Goal: Transaction & Acquisition: Purchase product/service

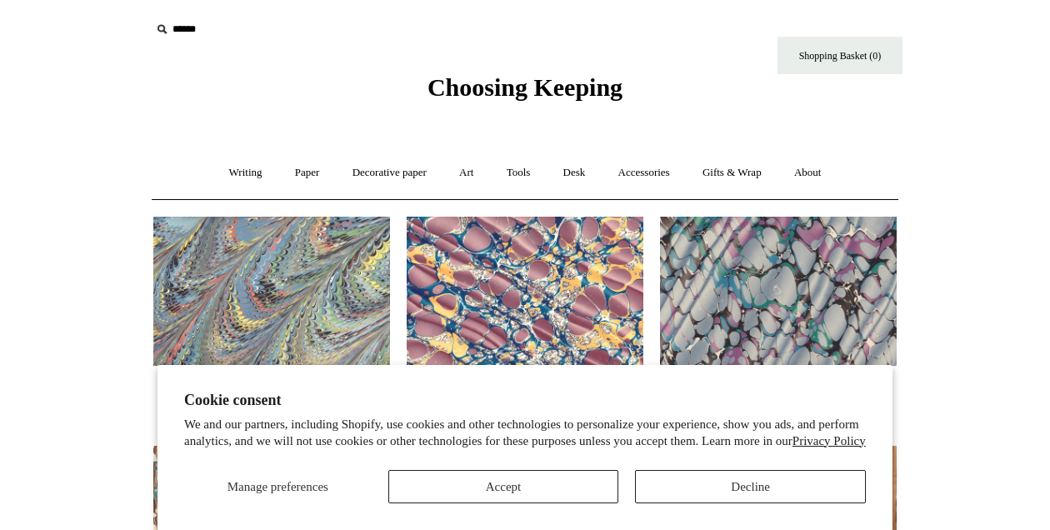
click at [736, 482] on button "Decline" at bounding box center [750, 486] width 231 height 33
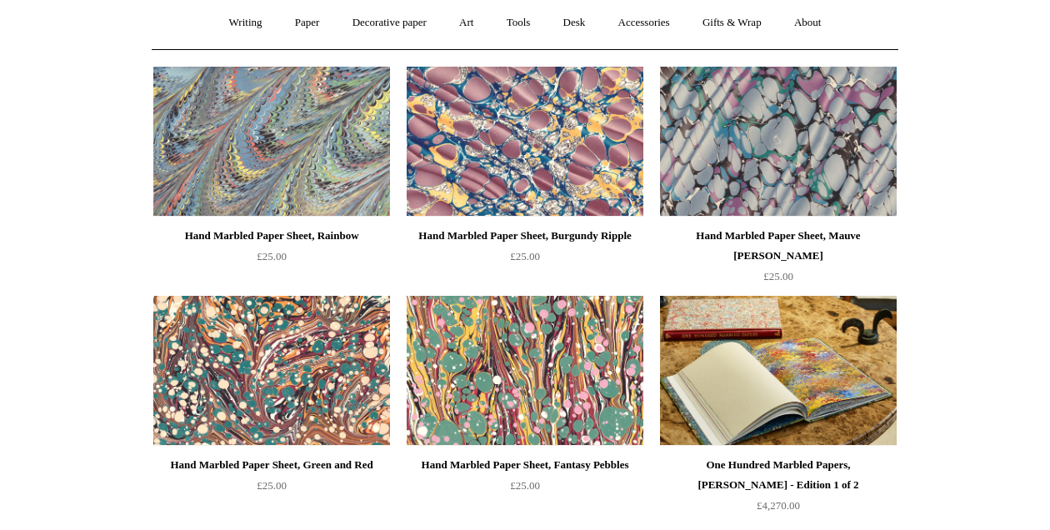
scroll to position [152, 0]
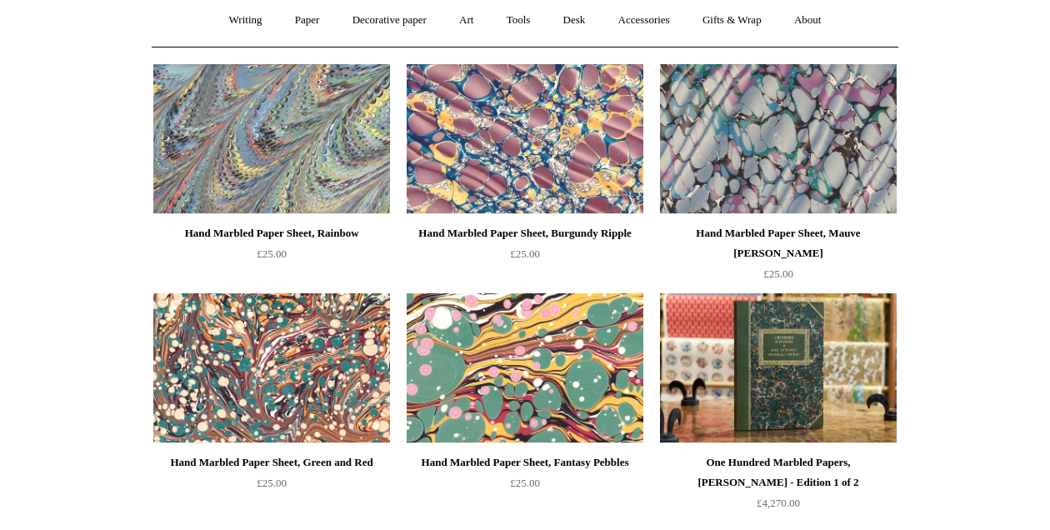
click at [529, 377] on img at bounding box center [525, 368] width 237 height 150
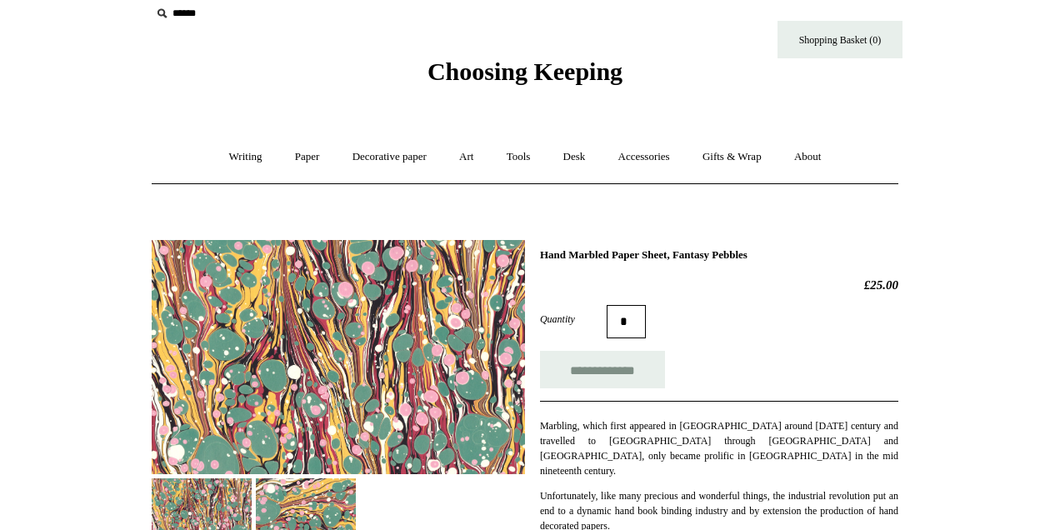
scroll to position [11, 0]
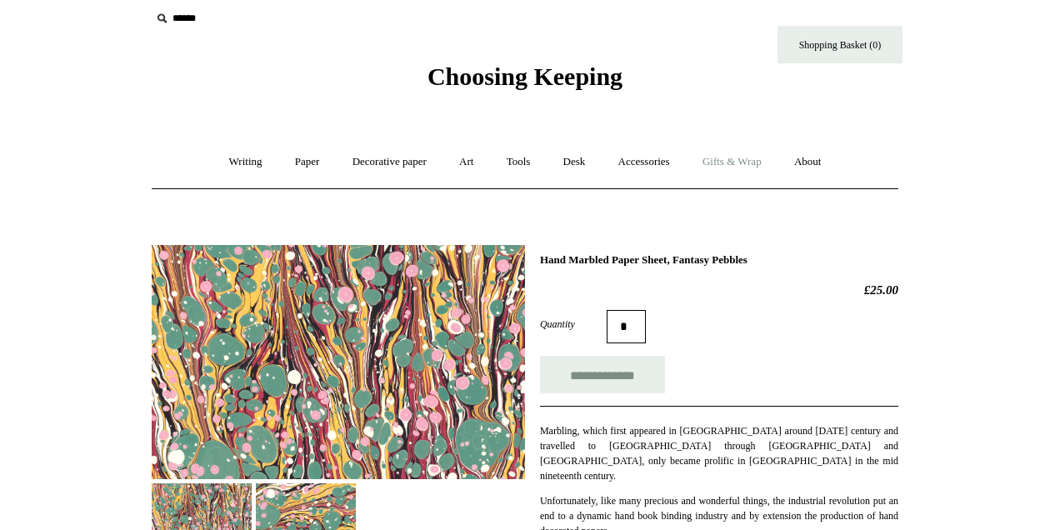
click at [733, 162] on link "Gifts & Wrap +" at bounding box center [731, 162] width 89 height 44
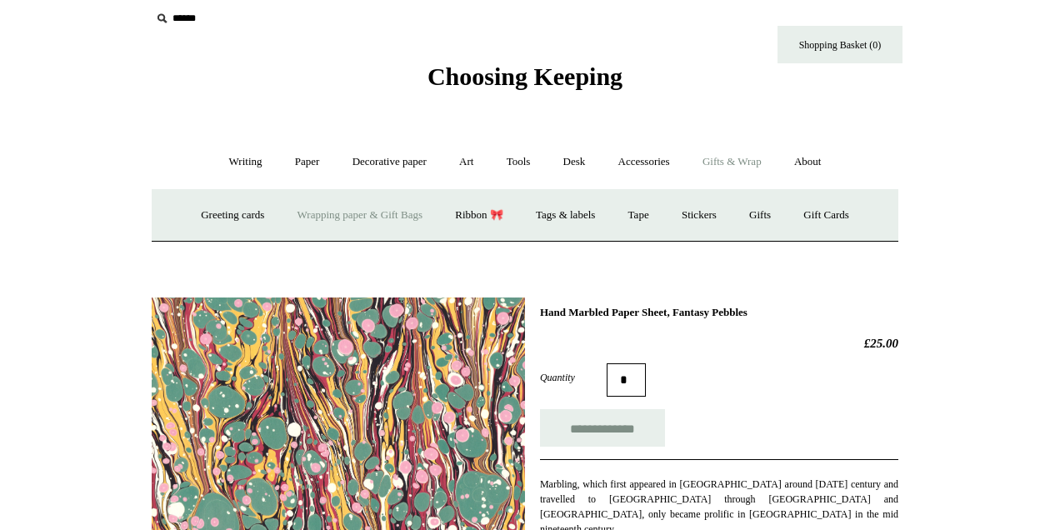
click at [362, 212] on link "Wrapping paper & Gift Bags" at bounding box center [359, 215] width 155 height 44
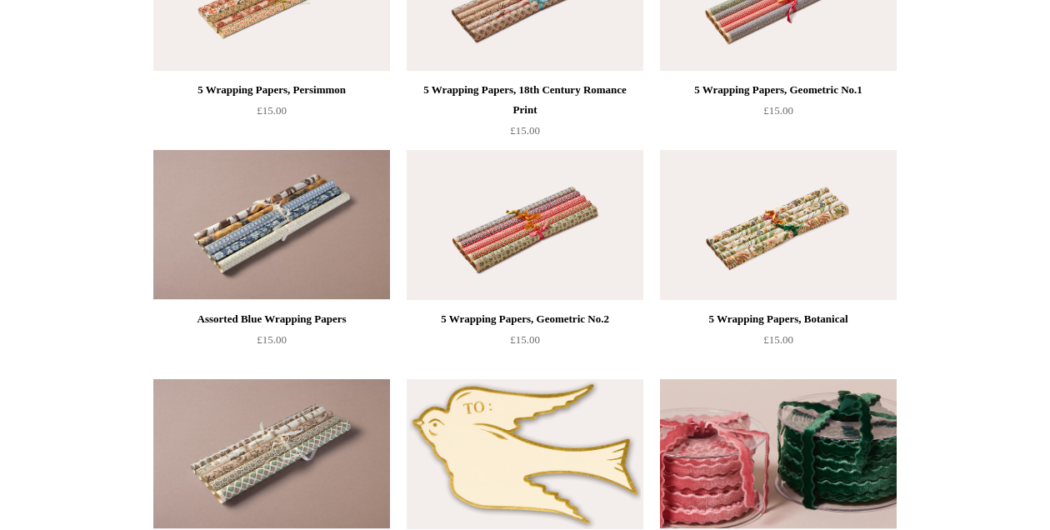
scroll to position [1670, 0]
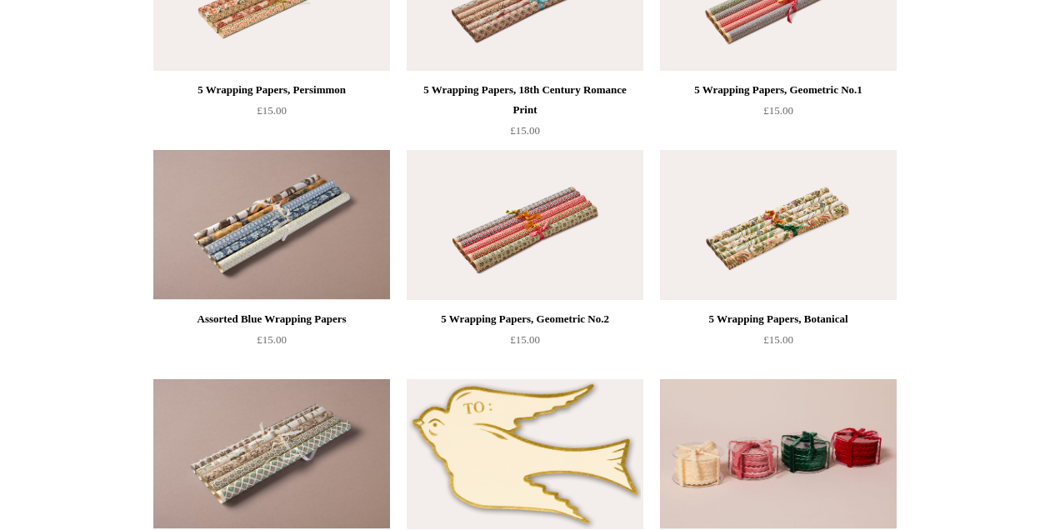
click at [519, 234] on img at bounding box center [525, 225] width 237 height 150
